Goal: Task Accomplishment & Management: Complete application form

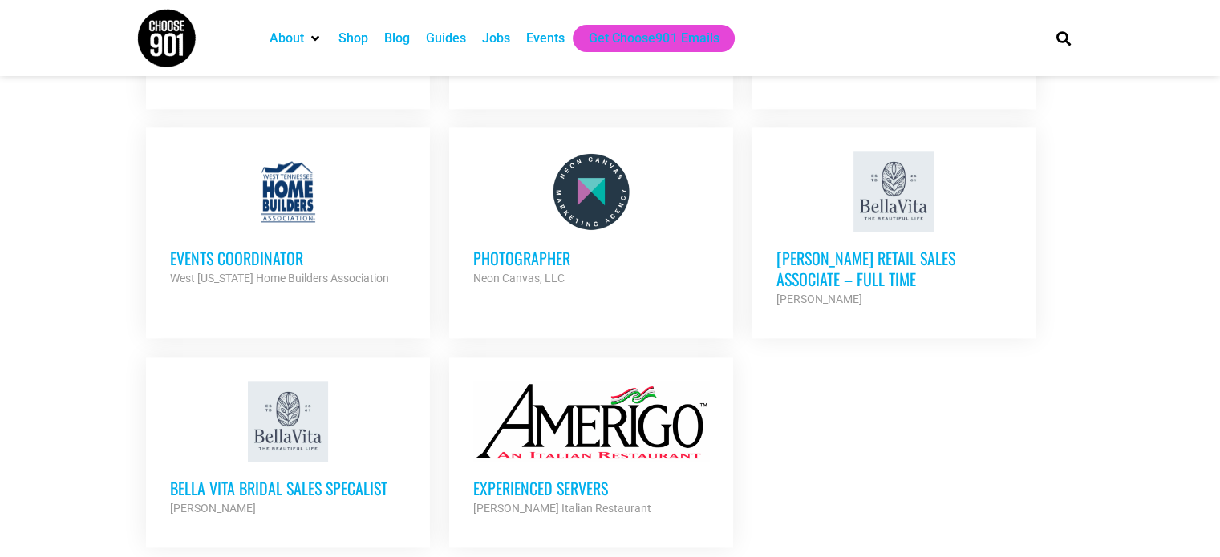
scroll to position [1810, 0]
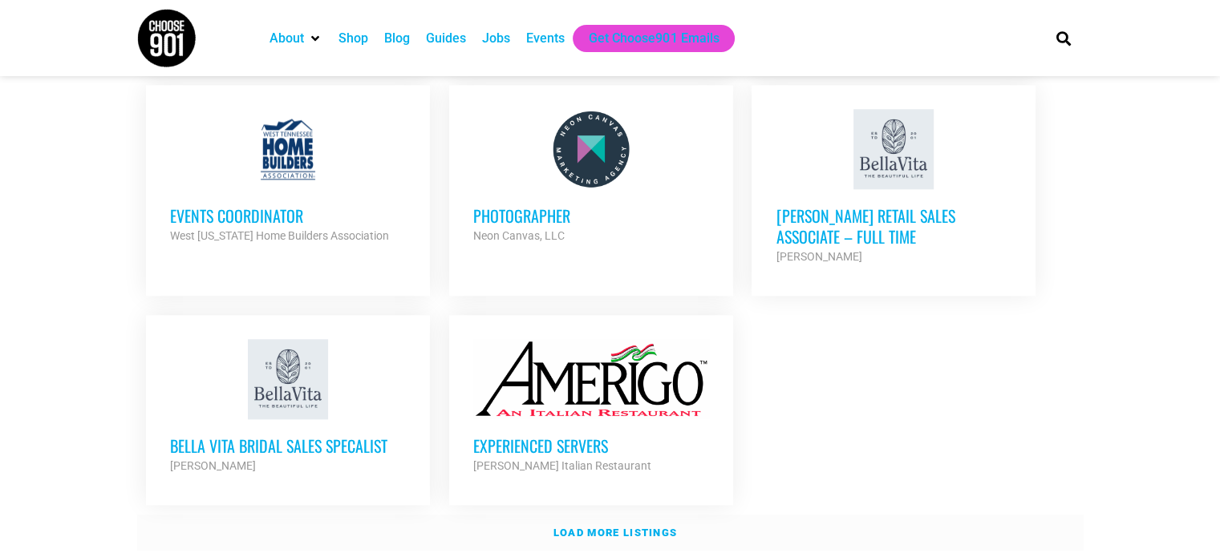
click at [642, 527] on strong "Load more listings" at bounding box center [615, 533] width 124 height 12
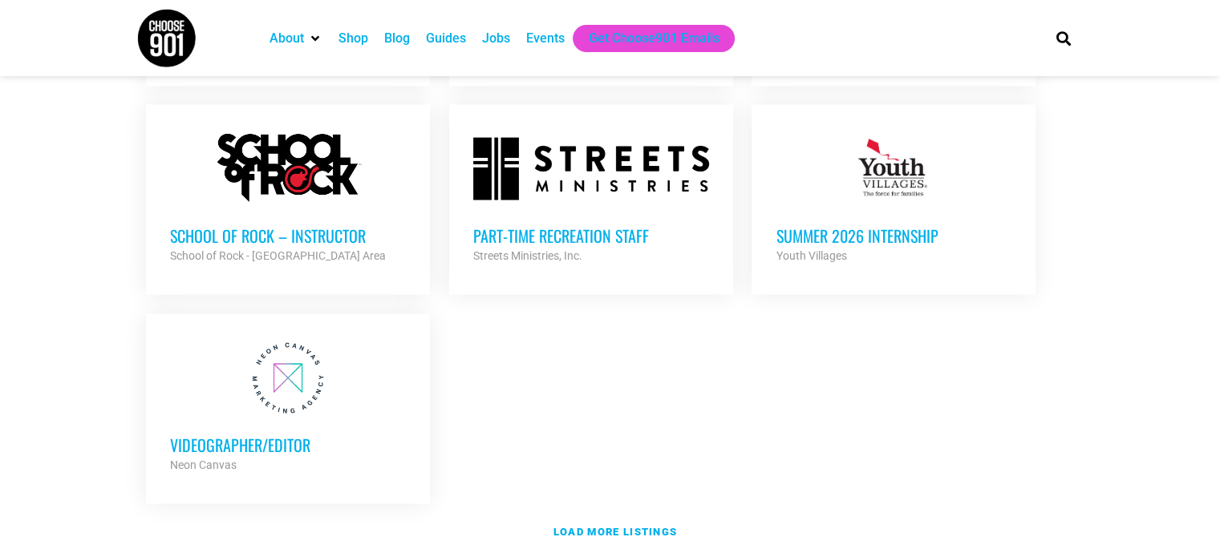
scroll to position [3353, 0]
click at [645, 515] on link "Load more listings" at bounding box center [610, 533] width 947 height 37
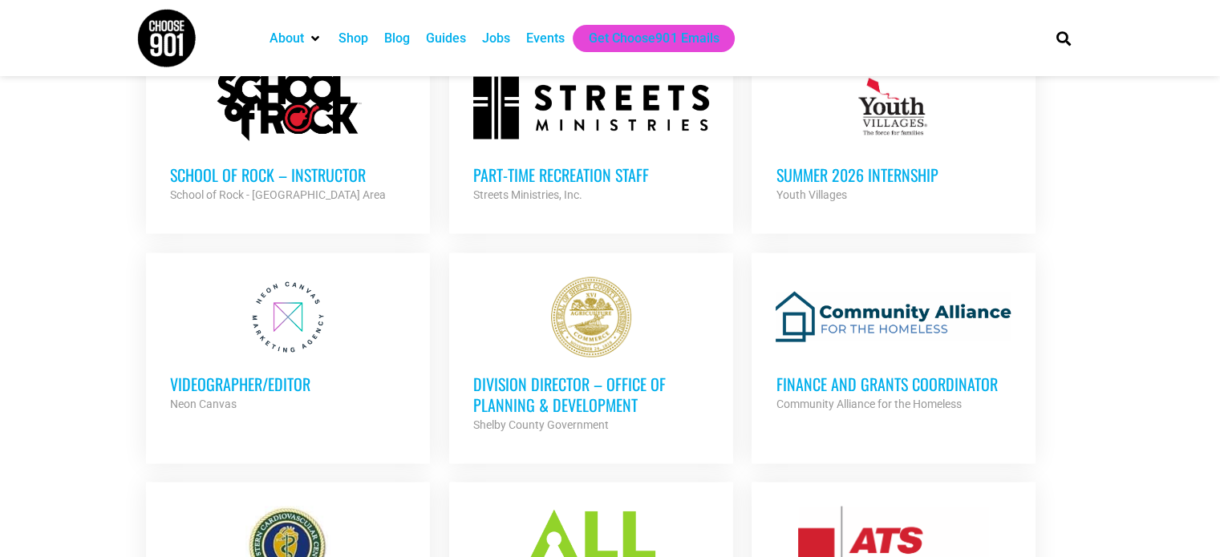
scroll to position [3418, 0]
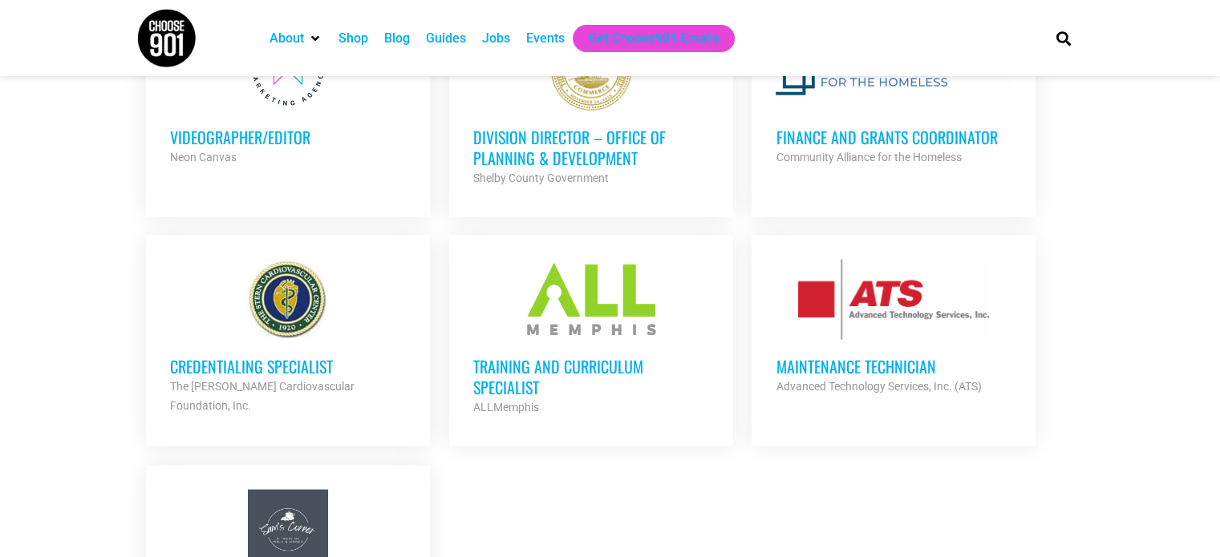
scroll to position [3661, 0]
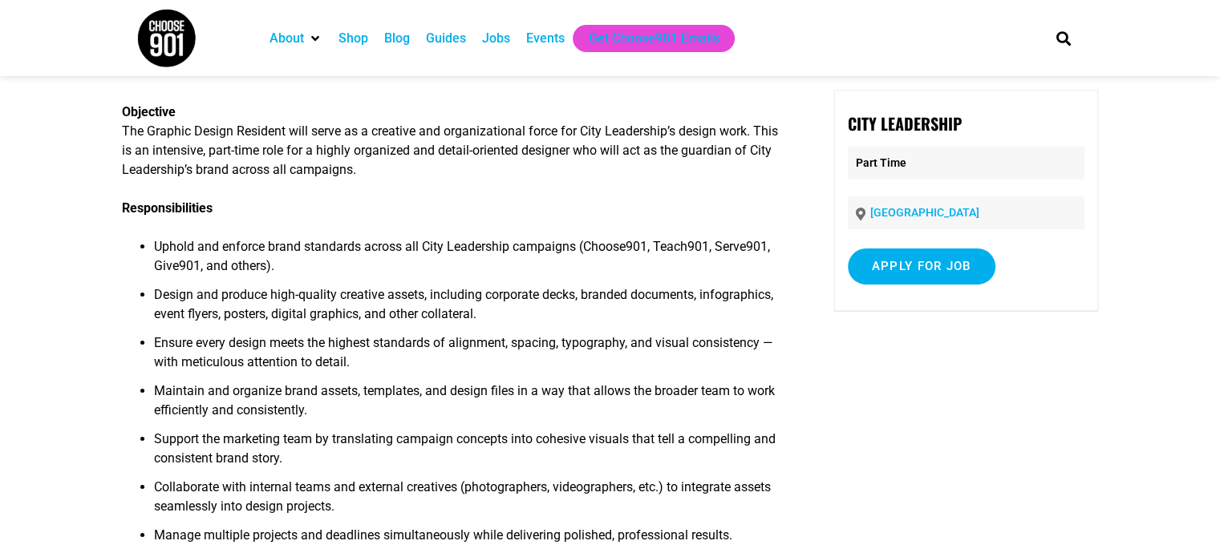
scroll to position [87, 0]
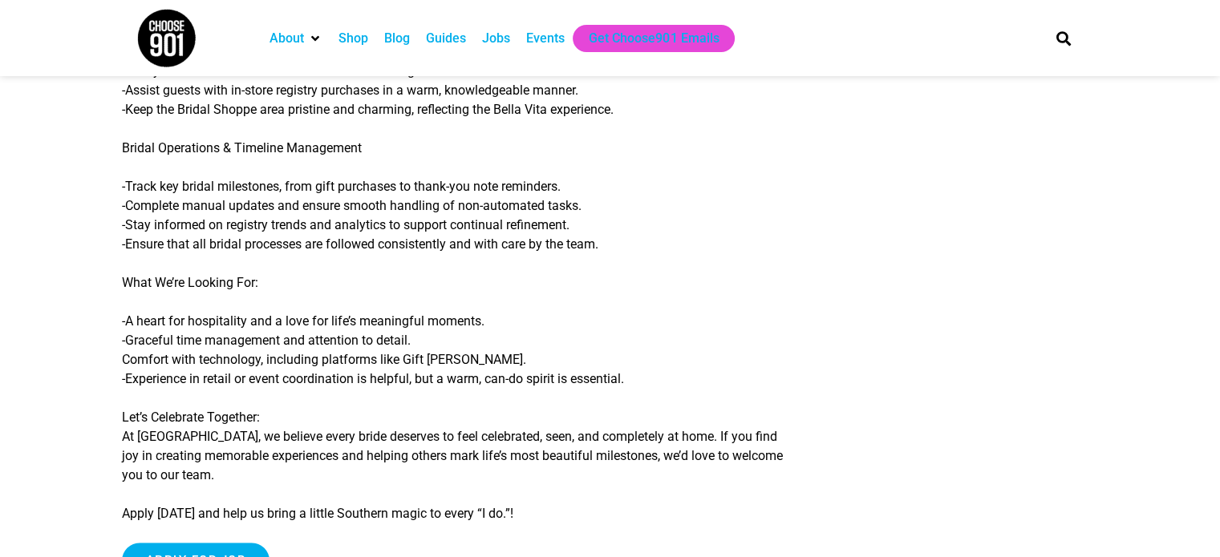
scroll to position [667, 0]
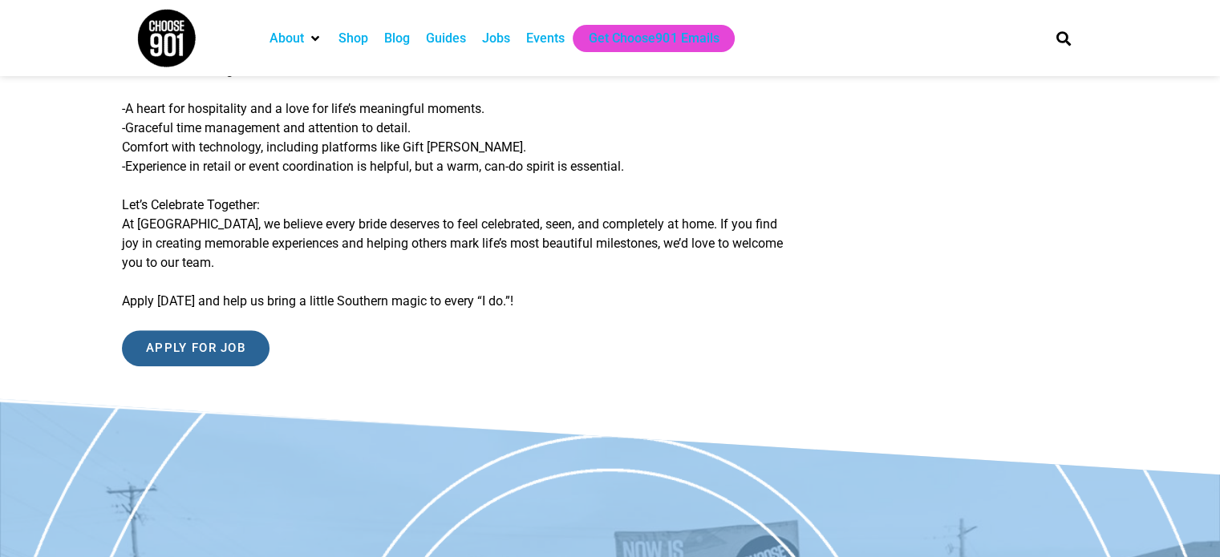
click at [215, 345] on input "Apply for job" at bounding box center [196, 348] width 148 height 36
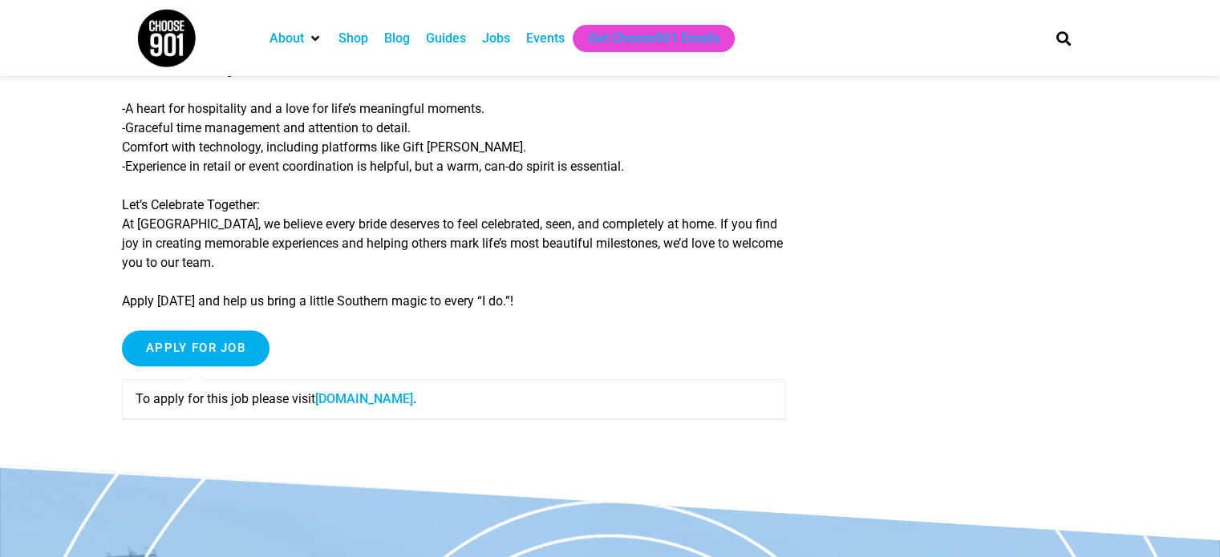
click at [413, 404] on link "shopbellavita.isolvedhire.com" at bounding box center [364, 398] width 98 height 15
